Goal: Navigation & Orientation: Find specific page/section

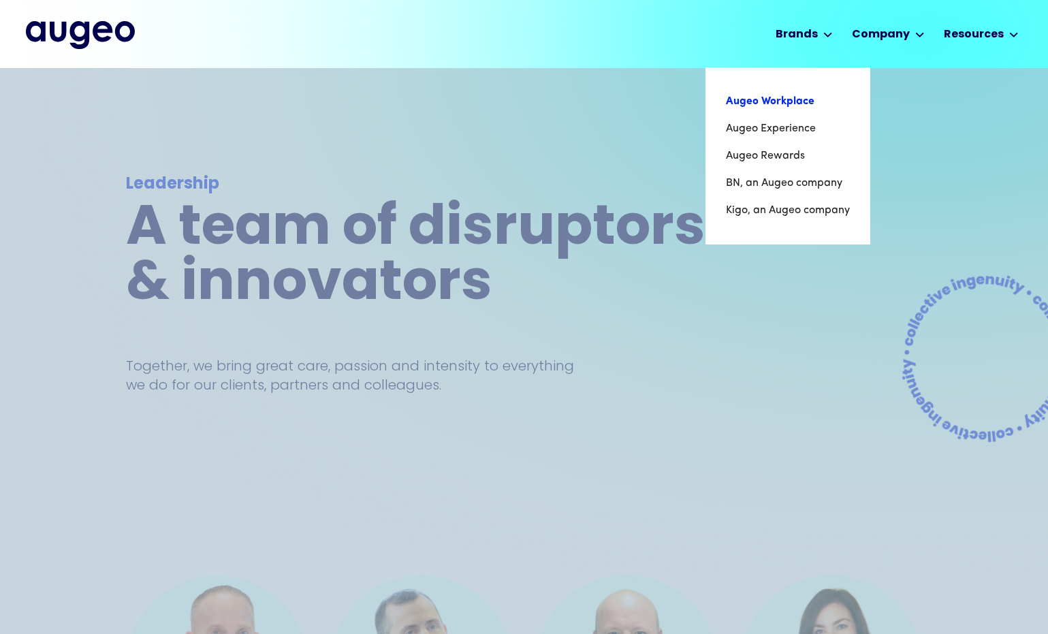
click at [802, 97] on link "Augeo Workplace" at bounding box center [788, 101] width 124 height 27
